Goal: Find contact information

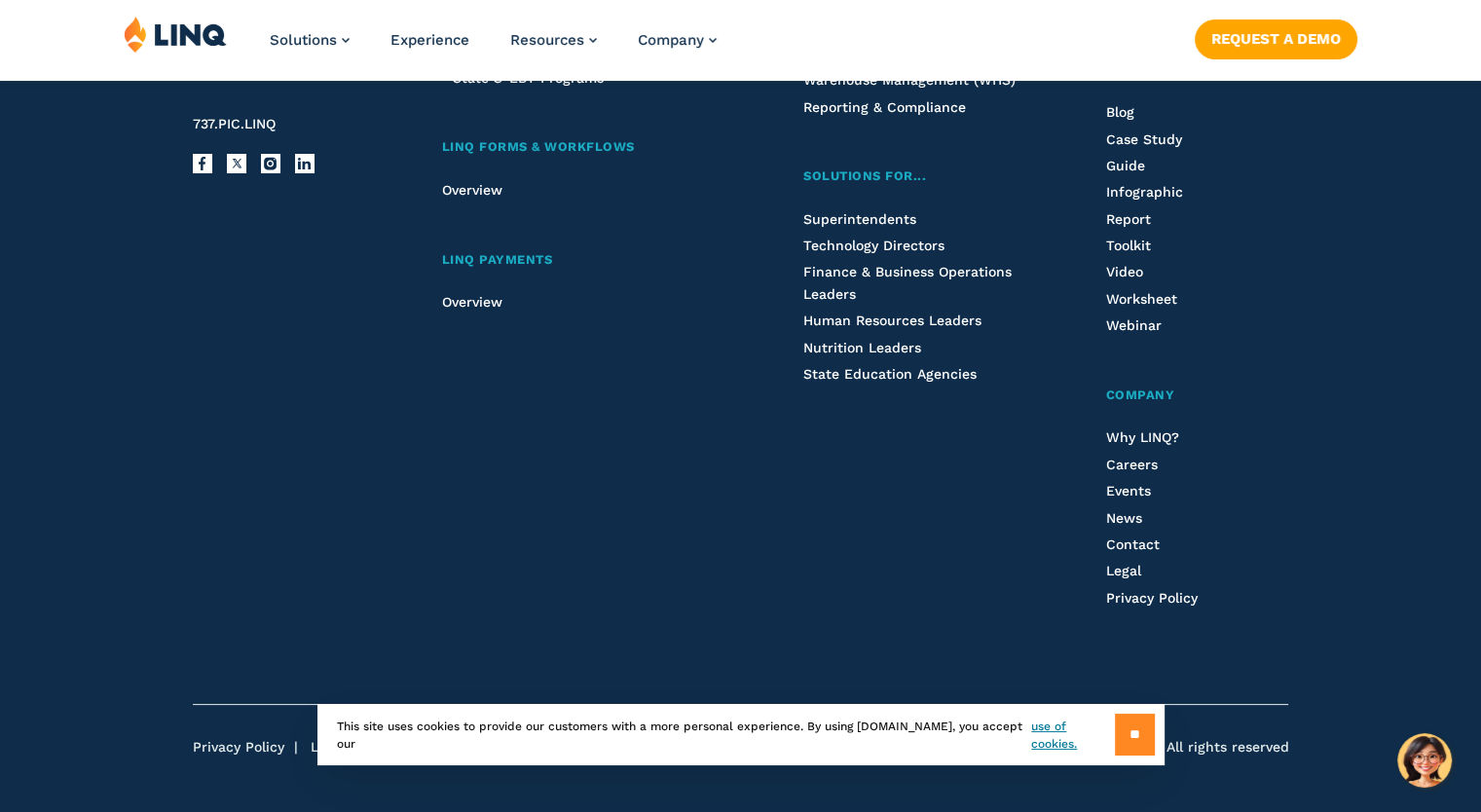
click at [1134, 745] on input "**" at bounding box center [1135, 734] width 40 height 42
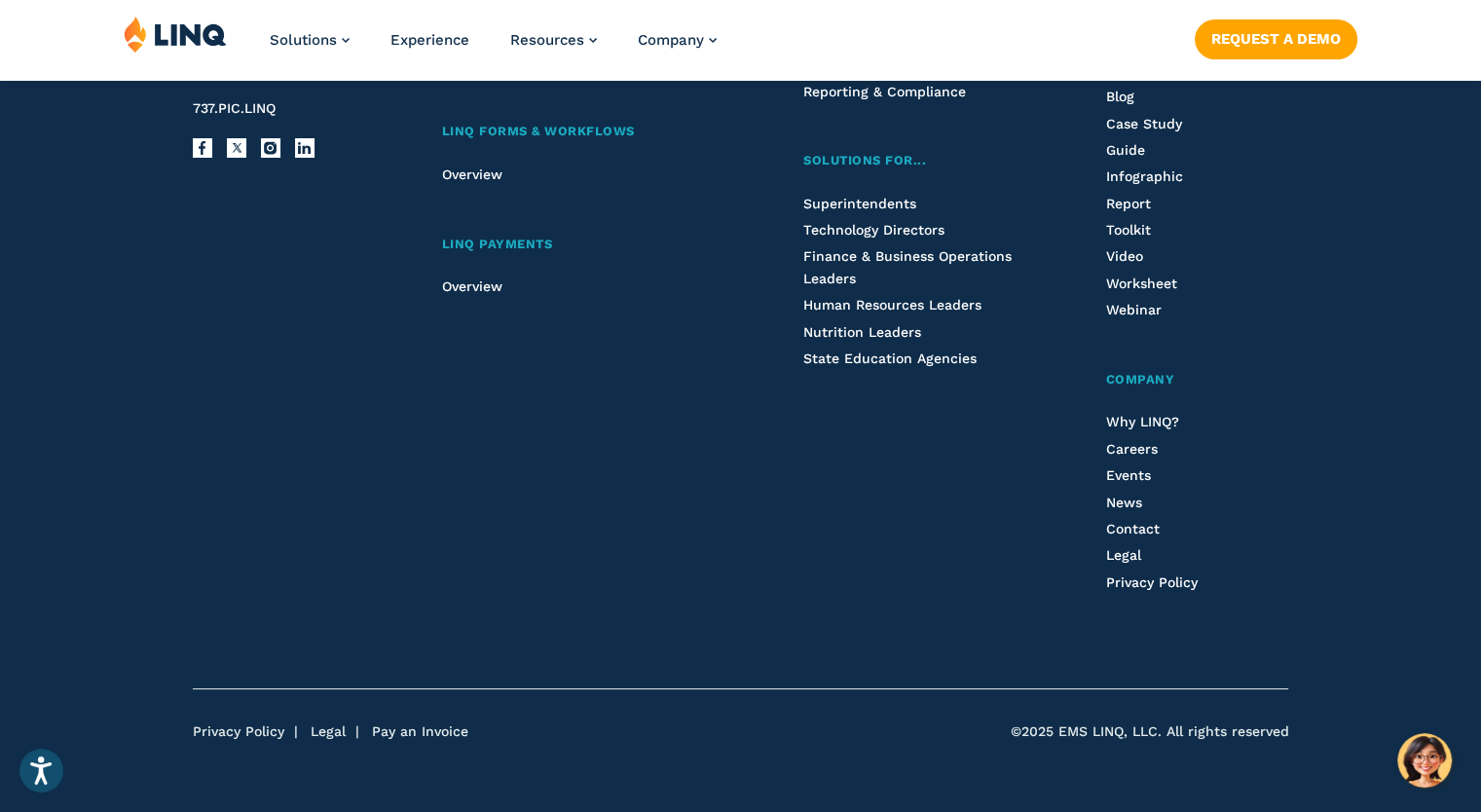
scroll to position [5158, 0]
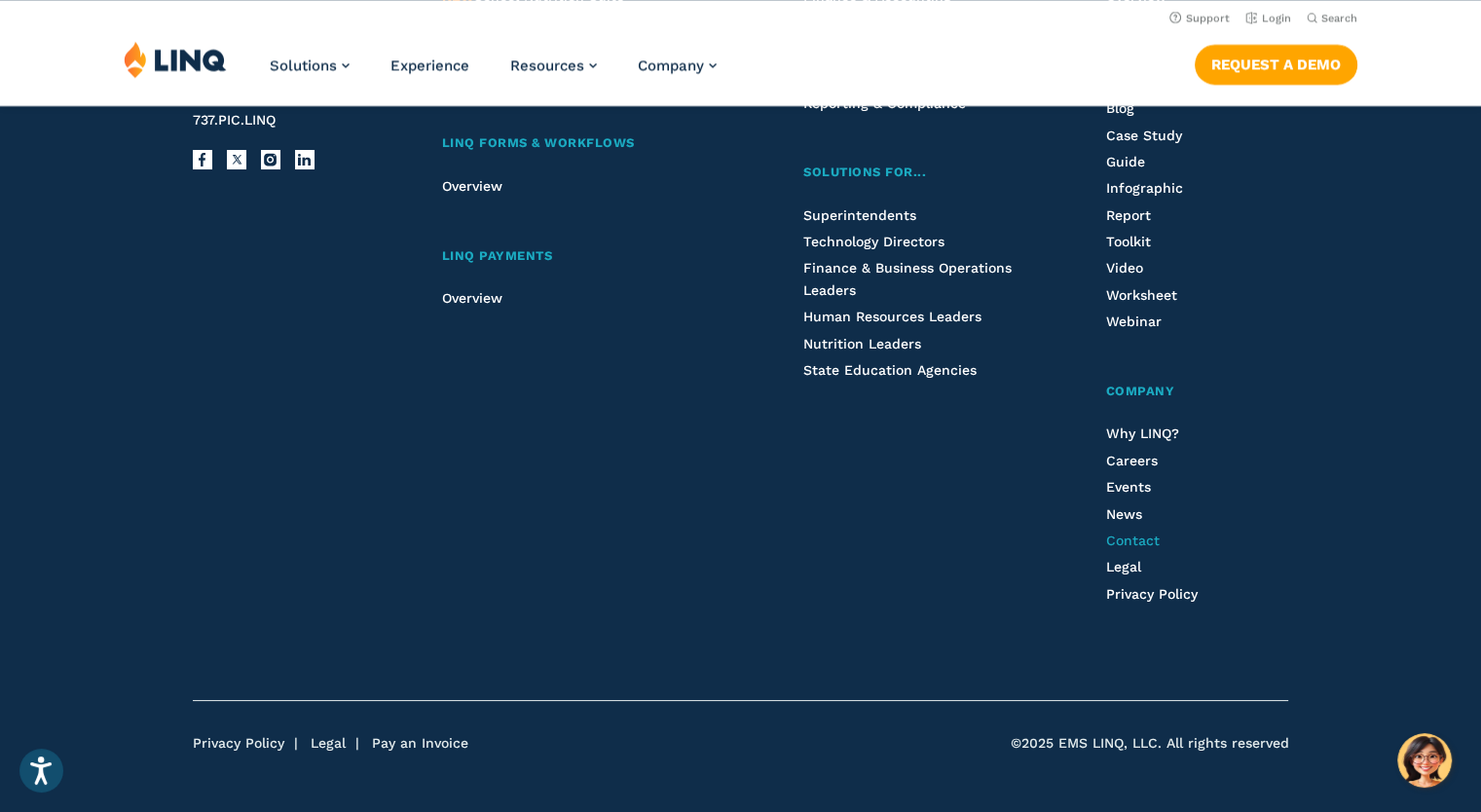
click at [1122, 533] on span "Contact" at bounding box center [1132, 540] width 54 height 16
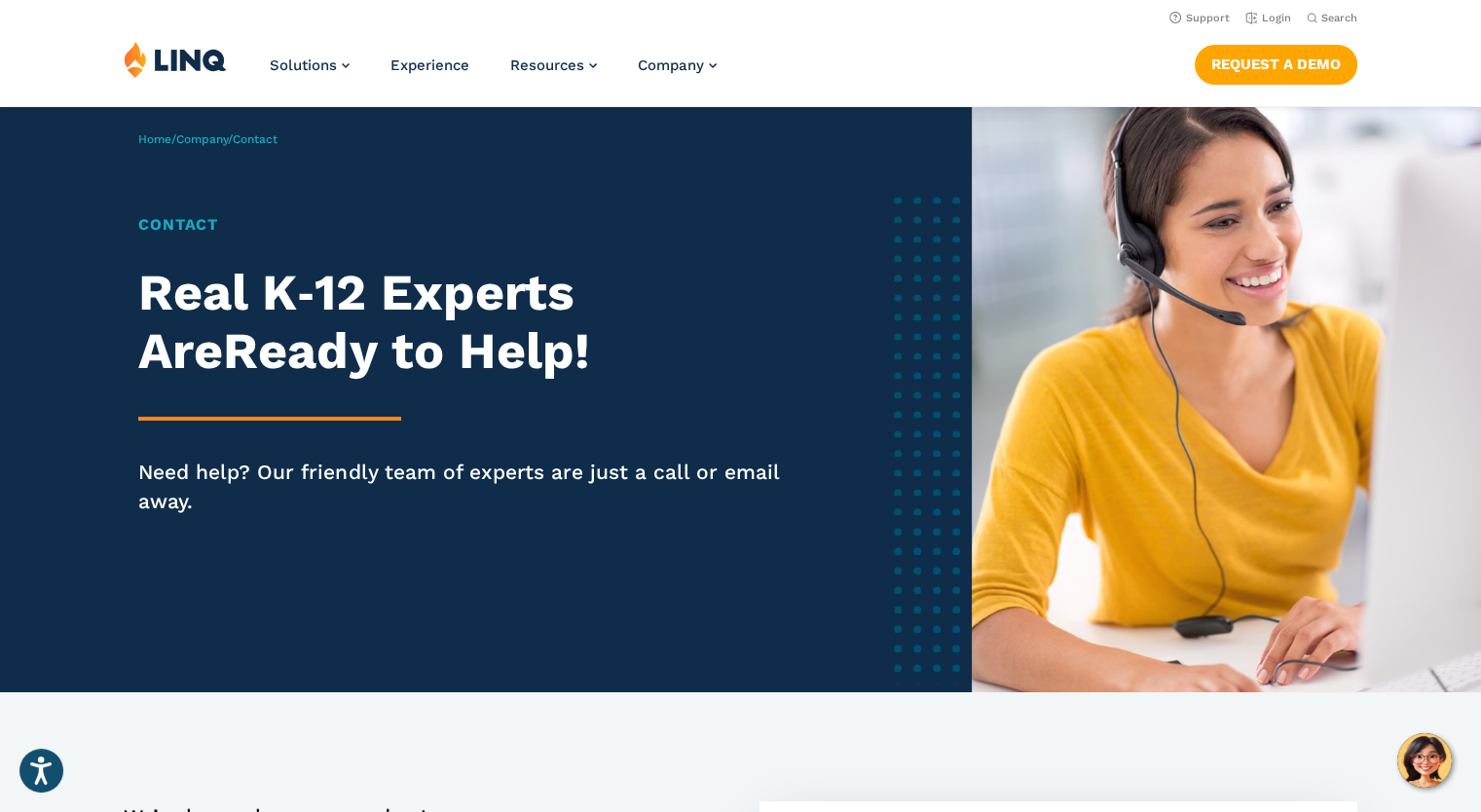
click at [278, 142] on span "Contact" at bounding box center [255, 140] width 45 height 14
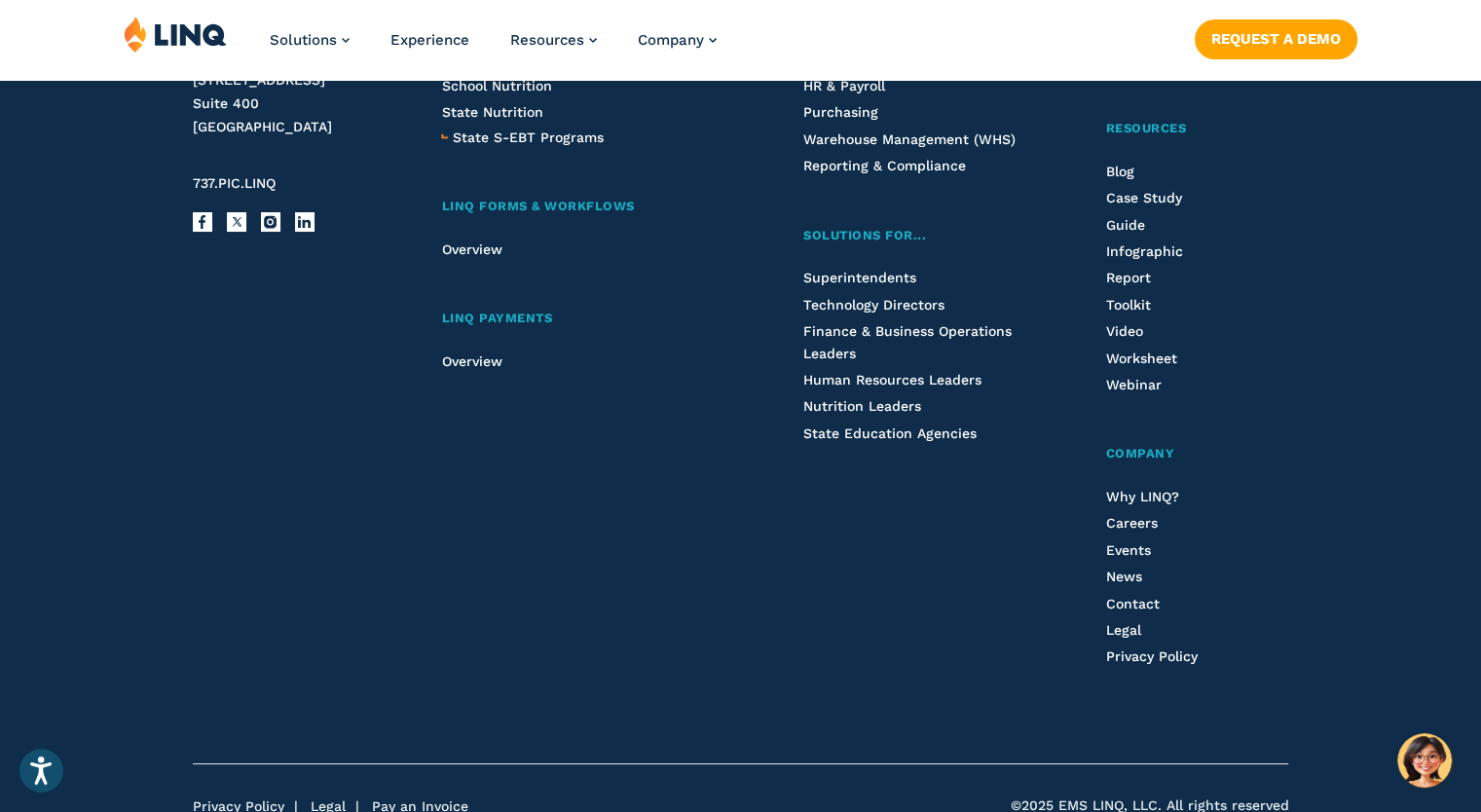
scroll to position [2194, 0]
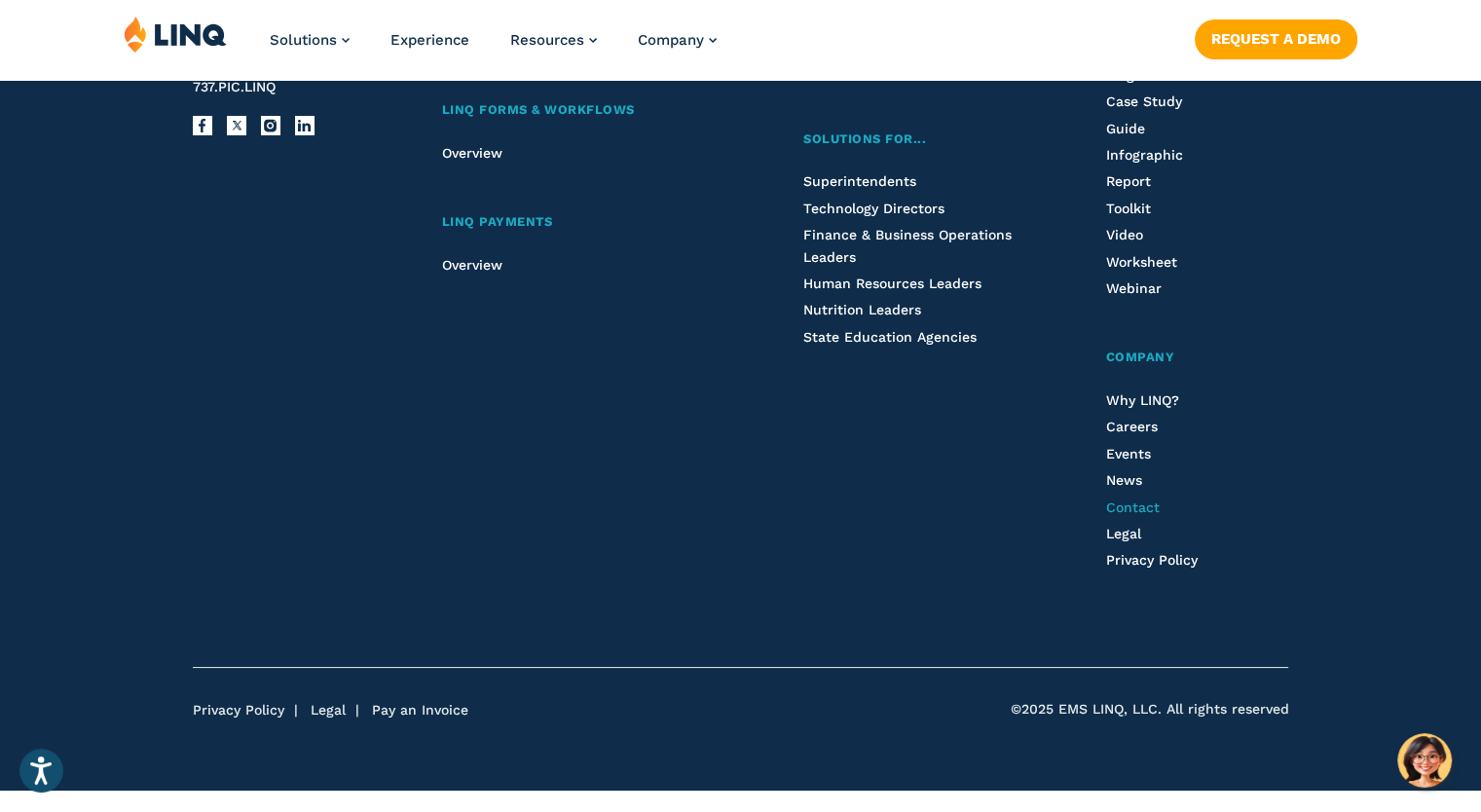
click at [1138, 503] on span "Contact" at bounding box center [1132, 507] width 54 height 16
